Goal: Information Seeking & Learning: Learn about a topic

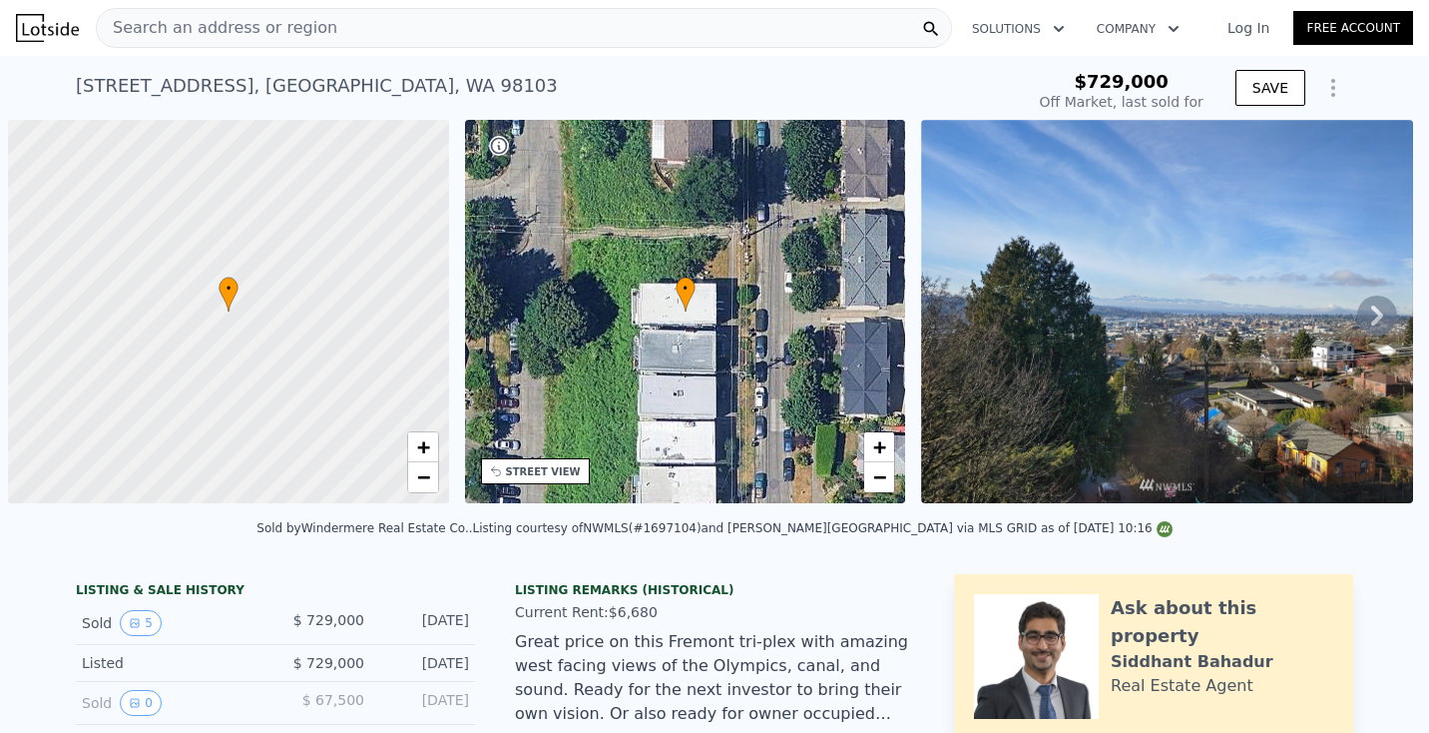
click at [294, 44] on div "Search an address or region" at bounding box center [217, 28] width 241 height 38
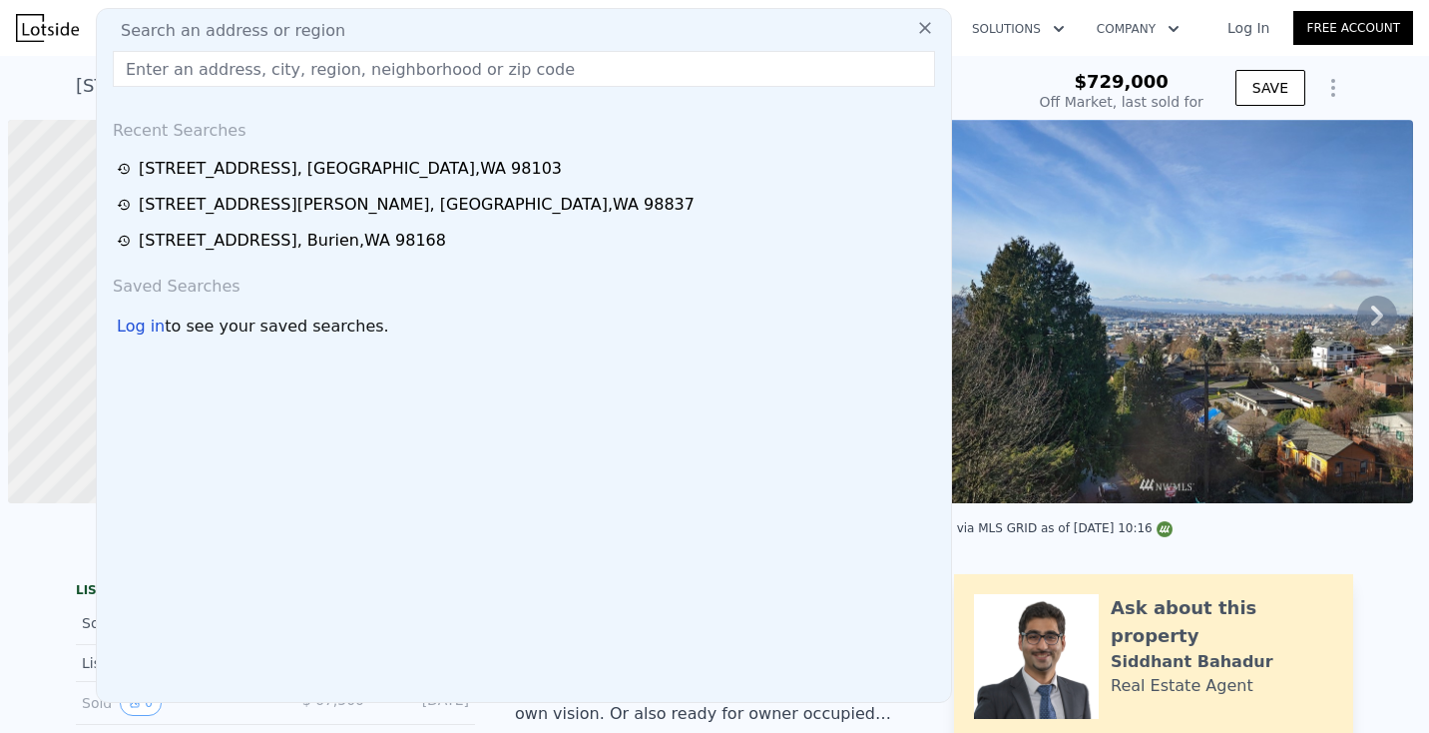
scroll to position [0, 8]
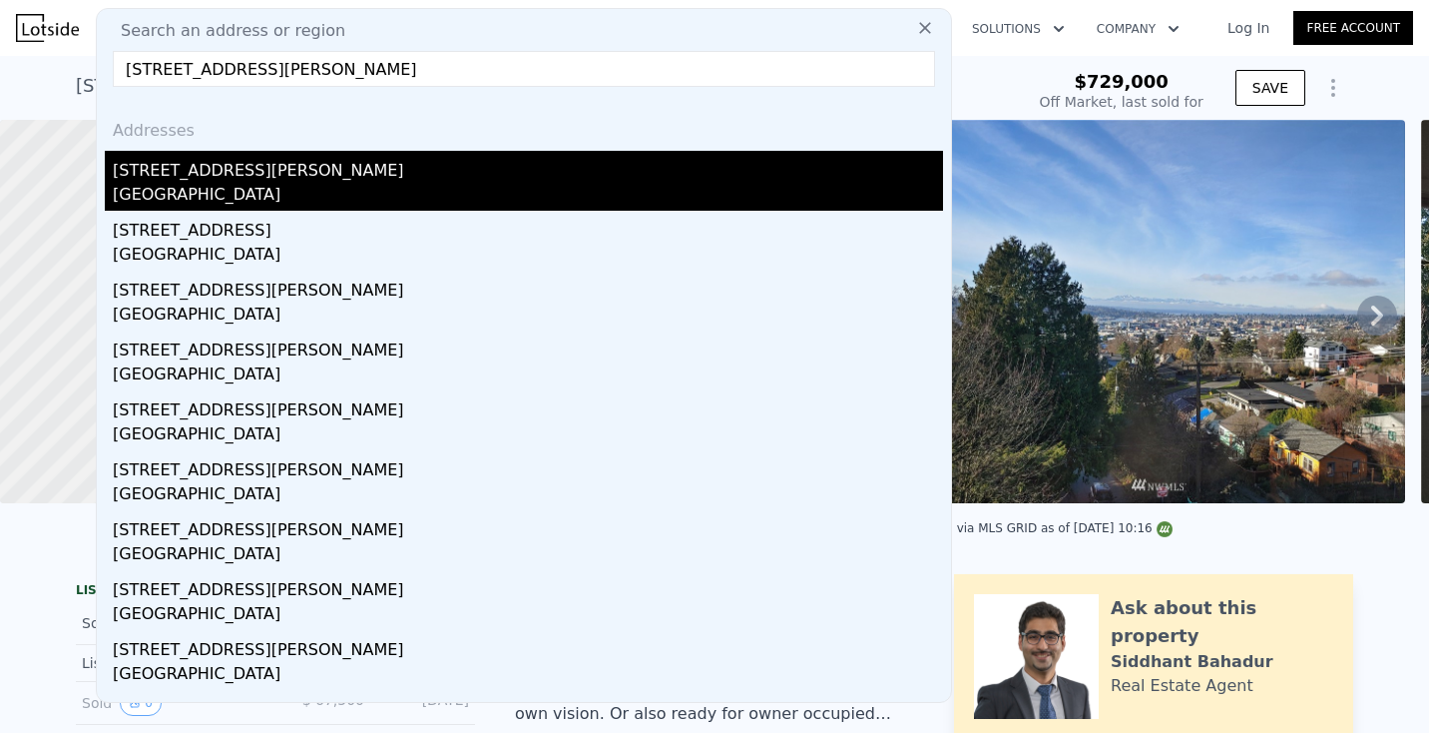
type input "[STREET_ADDRESS][PERSON_NAME]"
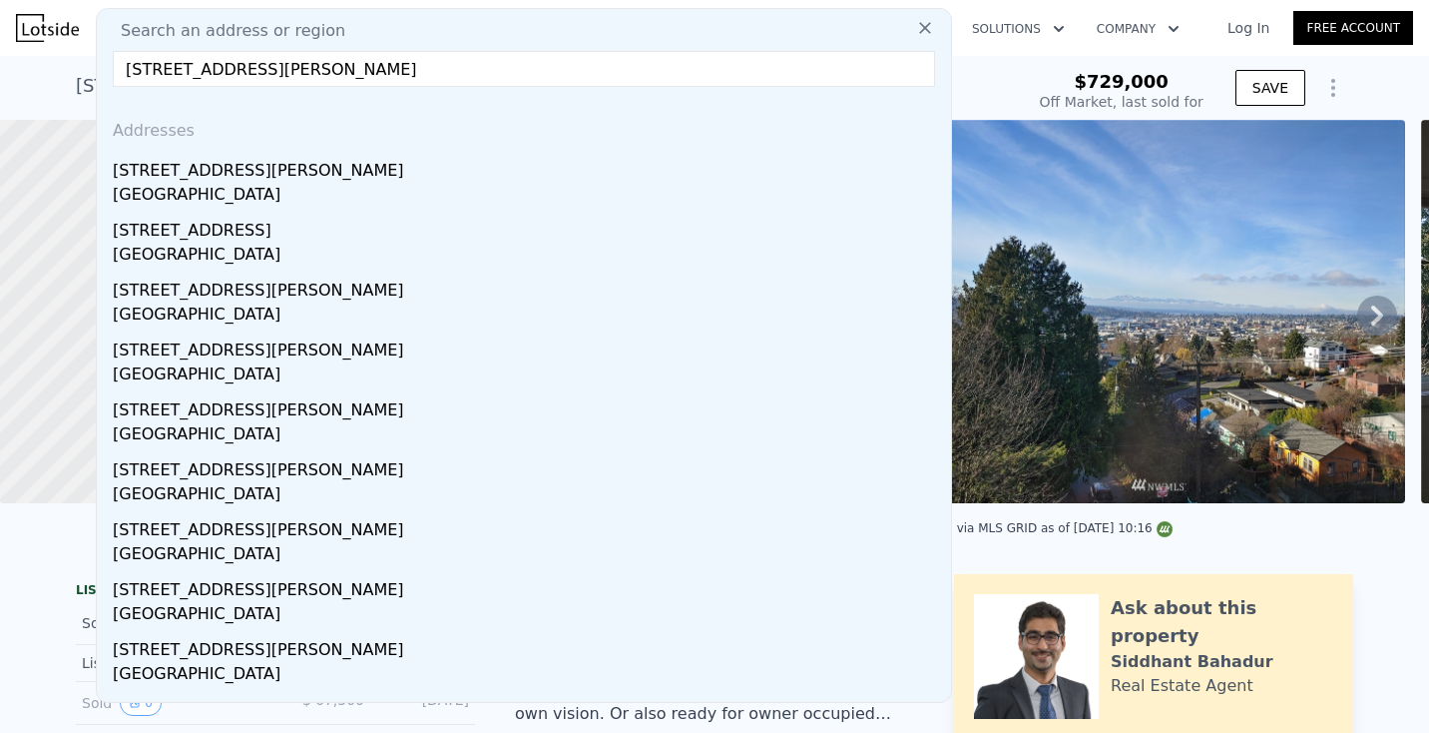
drag, startPoint x: 180, startPoint y: 186, endPoint x: 681, endPoint y: 9, distance: 531.3
click at [180, 186] on div "[GEOGRAPHIC_DATA]" at bounding box center [528, 197] width 830 height 28
type input "$ 1,454,000"
type input "$ 551,468"
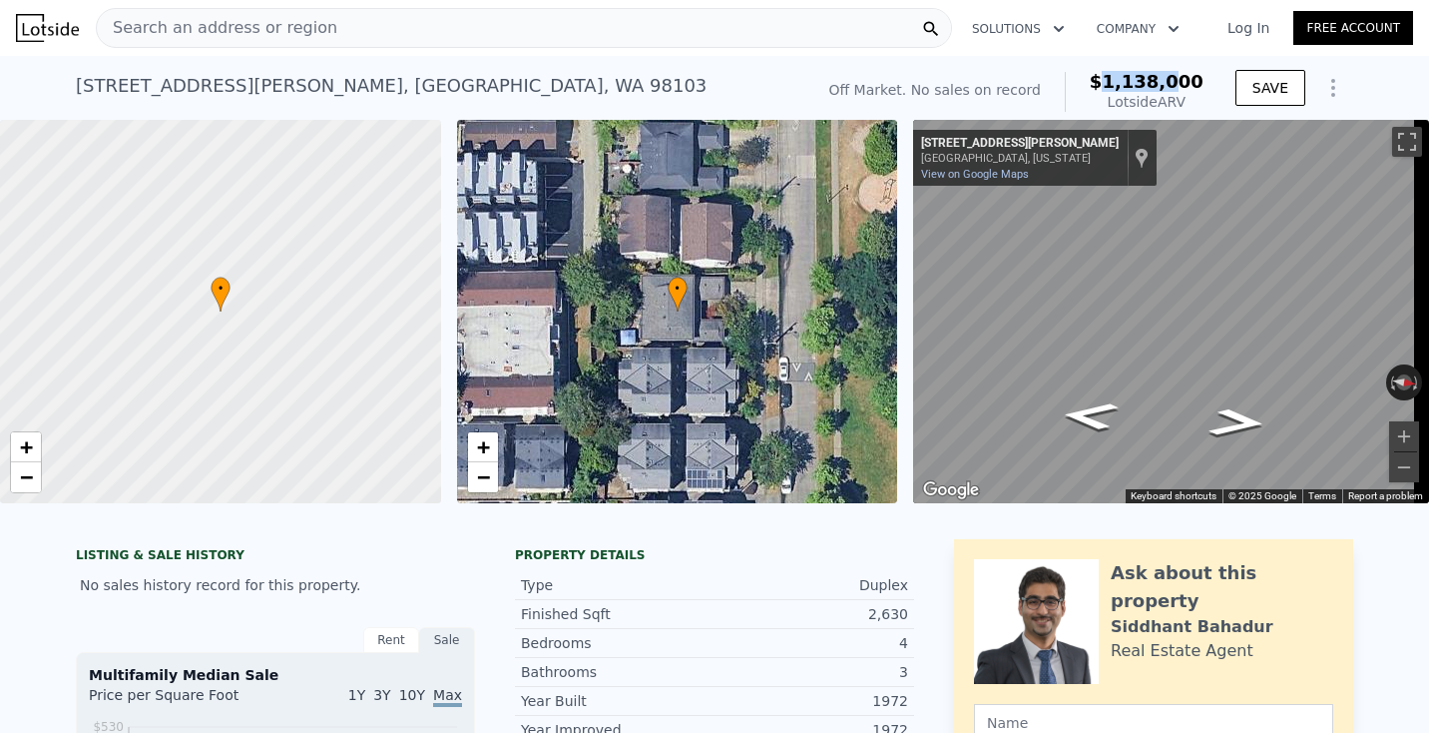
drag, startPoint x: 1119, startPoint y: 79, endPoint x: 1208, endPoint y: 77, distance: 88.9
click at [1208, 77] on div "Off Market. No sales on record $1,138,000 Lotside ARV" at bounding box center [1016, 92] width 390 height 56
copy span "1,138,000"
